Goal: Task Accomplishment & Management: Complete application form

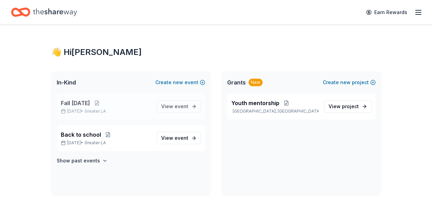
click at [106, 109] on span "Greater LA" at bounding box center [95, 111] width 21 height 5
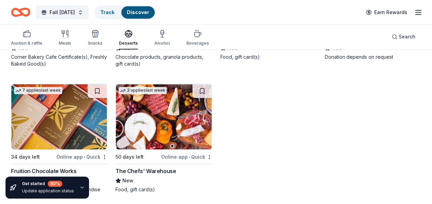
scroll to position [1462, 0]
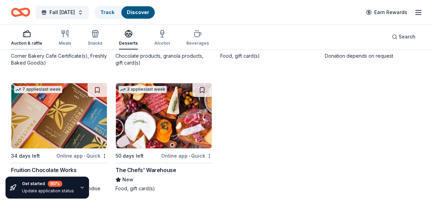
click at [33, 36] on div "button" at bounding box center [26, 34] width 31 height 8
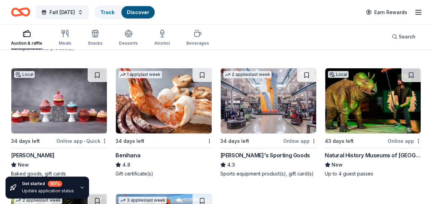
scroll to position [3466, 0]
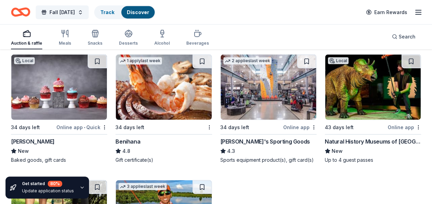
click at [168, 110] on img at bounding box center [164, 87] width 96 height 65
click at [382, 118] on div "Local 43 days left Online app Natural History Museums of Los Angeles County New…" at bounding box center [373, 108] width 96 height 109
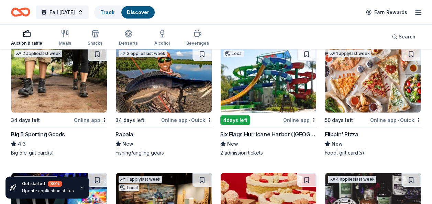
scroll to position [3613, 0]
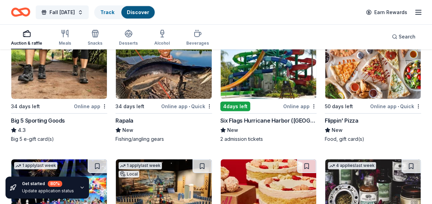
click at [262, 104] on div "4 days left" at bounding box center [251, 106] width 62 height 9
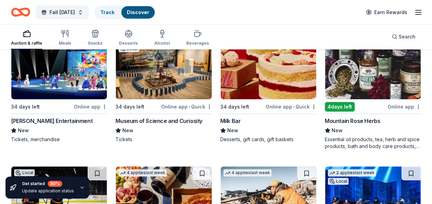
scroll to position [3732, 0]
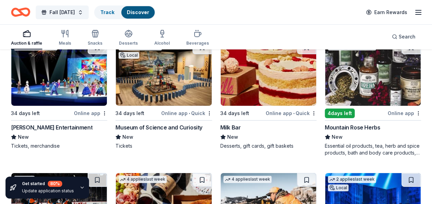
click at [55, 124] on div "Feld Entertainment" at bounding box center [51, 127] width 81 height 8
click at [172, 128] on div "Museum of Science and Curiosity New Tickets" at bounding box center [163, 136] width 96 height 26
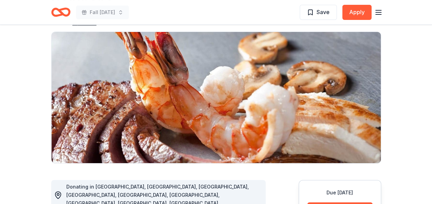
scroll to position [78, 0]
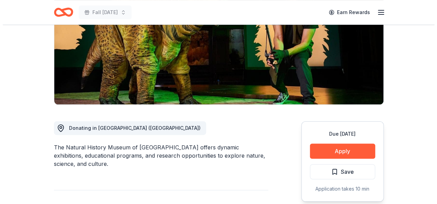
scroll to position [133, 0]
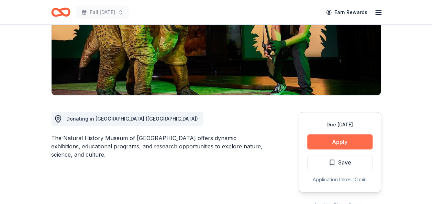
click at [321, 134] on button "Apply" at bounding box center [339, 141] width 65 height 15
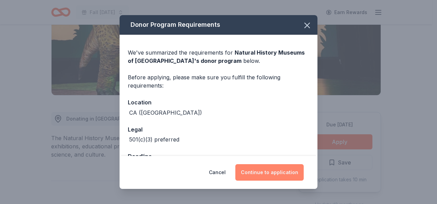
click at [268, 168] on button "Continue to application" at bounding box center [269, 172] width 68 height 16
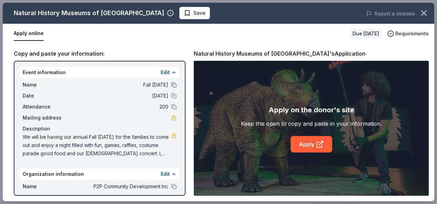
click at [171, 87] on button at bounding box center [173, 84] width 5 height 5
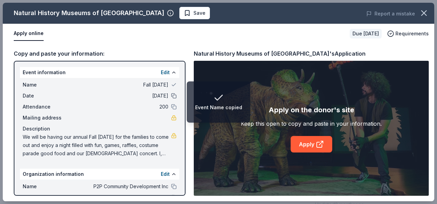
click at [171, 97] on button at bounding box center [173, 95] width 5 height 5
click at [171, 109] on button at bounding box center [173, 106] width 5 height 5
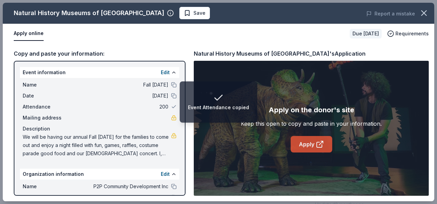
click at [315, 139] on link "Apply" at bounding box center [312, 144] width 42 height 16
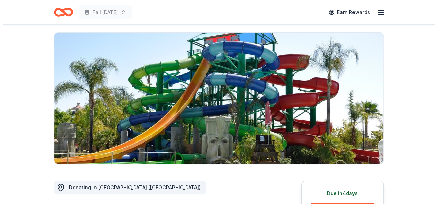
scroll to position [78, 0]
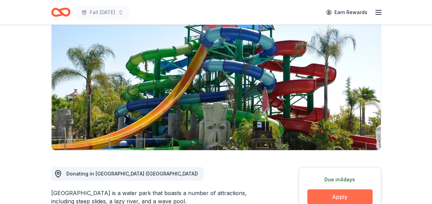
click at [320, 189] on button "Apply" at bounding box center [339, 196] width 65 height 15
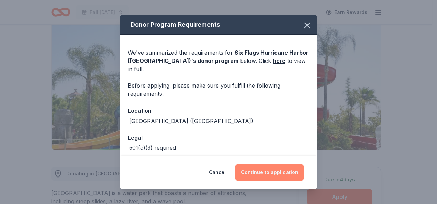
click at [267, 178] on button "Continue to application" at bounding box center [269, 172] width 68 height 16
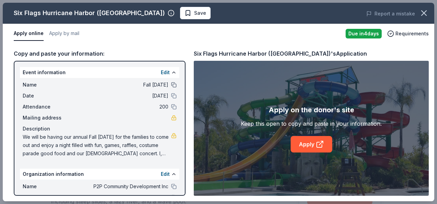
click at [171, 83] on button at bounding box center [173, 84] width 5 height 5
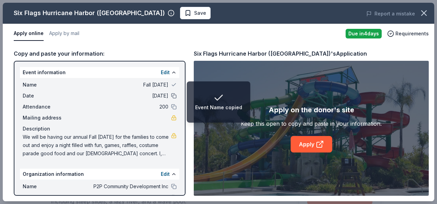
click at [171, 95] on button at bounding box center [173, 95] width 5 height 5
click at [171, 106] on button at bounding box center [173, 106] width 5 height 5
click at [171, 186] on button at bounding box center [173, 186] width 5 height 5
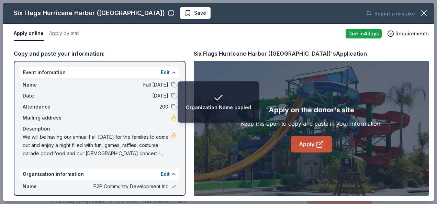
click at [305, 142] on link "Apply" at bounding box center [312, 144] width 42 height 16
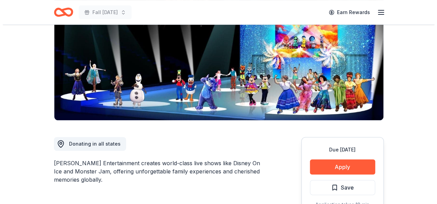
scroll to position [91, 0]
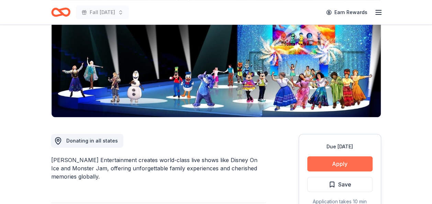
click at [337, 167] on button "Apply" at bounding box center [339, 163] width 65 height 15
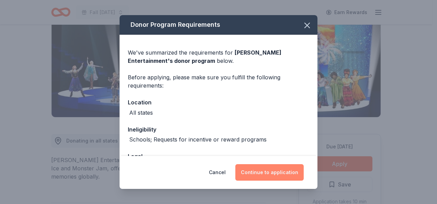
click at [278, 176] on button "Continue to application" at bounding box center [269, 172] width 68 height 16
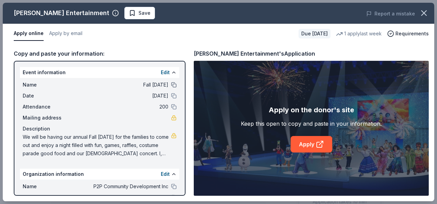
click at [171, 87] on button at bounding box center [173, 84] width 5 height 5
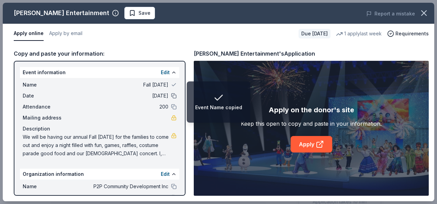
click at [171, 97] on button at bounding box center [173, 95] width 5 height 5
click at [171, 108] on button at bounding box center [173, 106] width 5 height 5
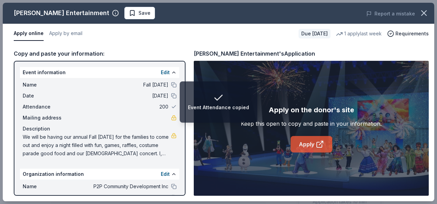
click at [303, 141] on link "Apply" at bounding box center [312, 144] width 42 height 16
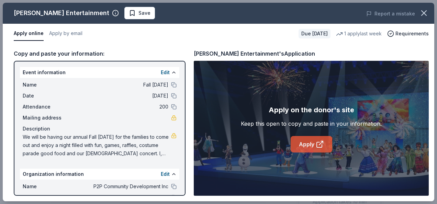
click at [310, 148] on link "Apply" at bounding box center [312, 144] width 42 height 16
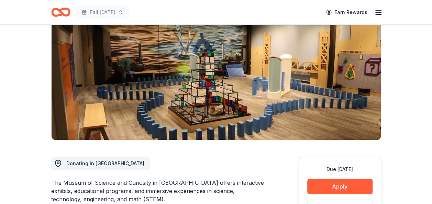
scroll to position [82, 0]
